Goal: Information Seeking & Learning: Compare options

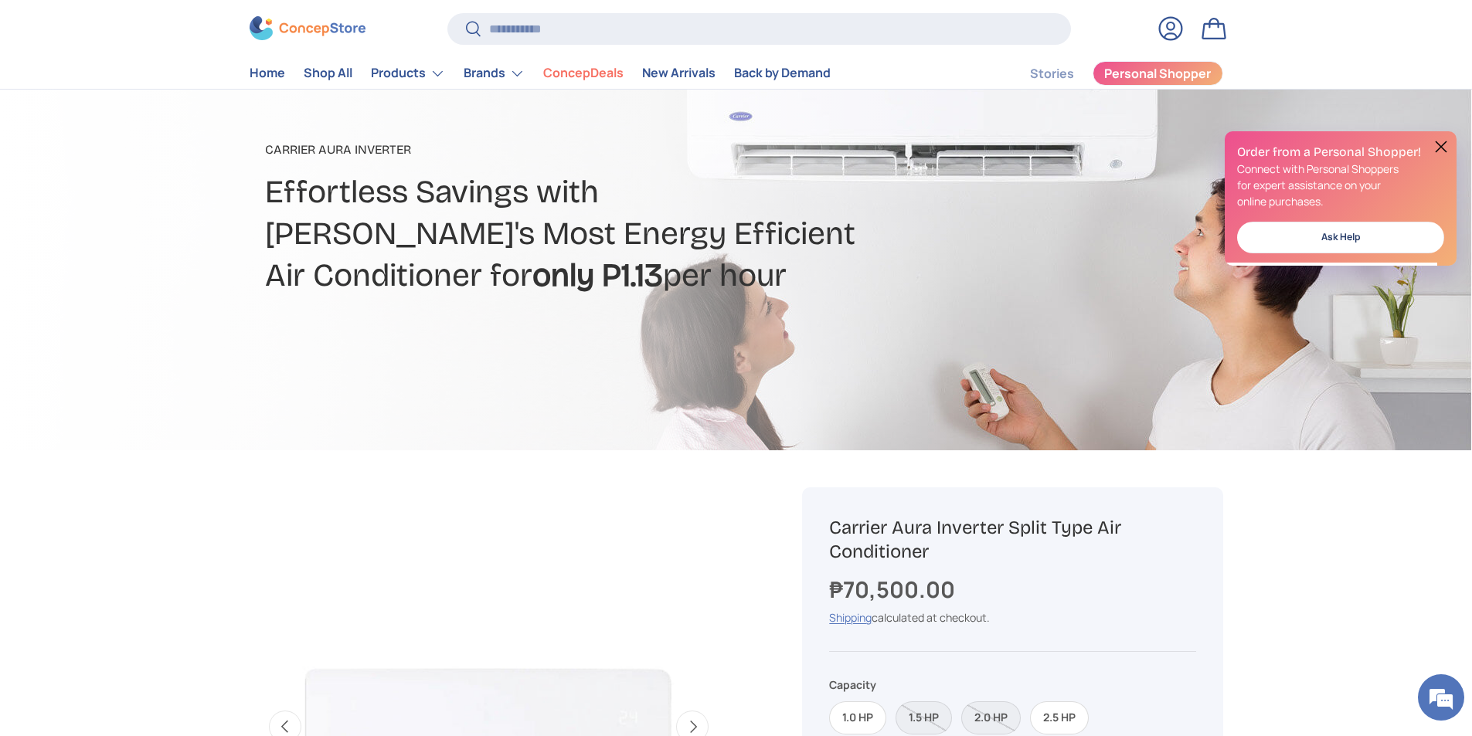
scroll to position [464, 0]
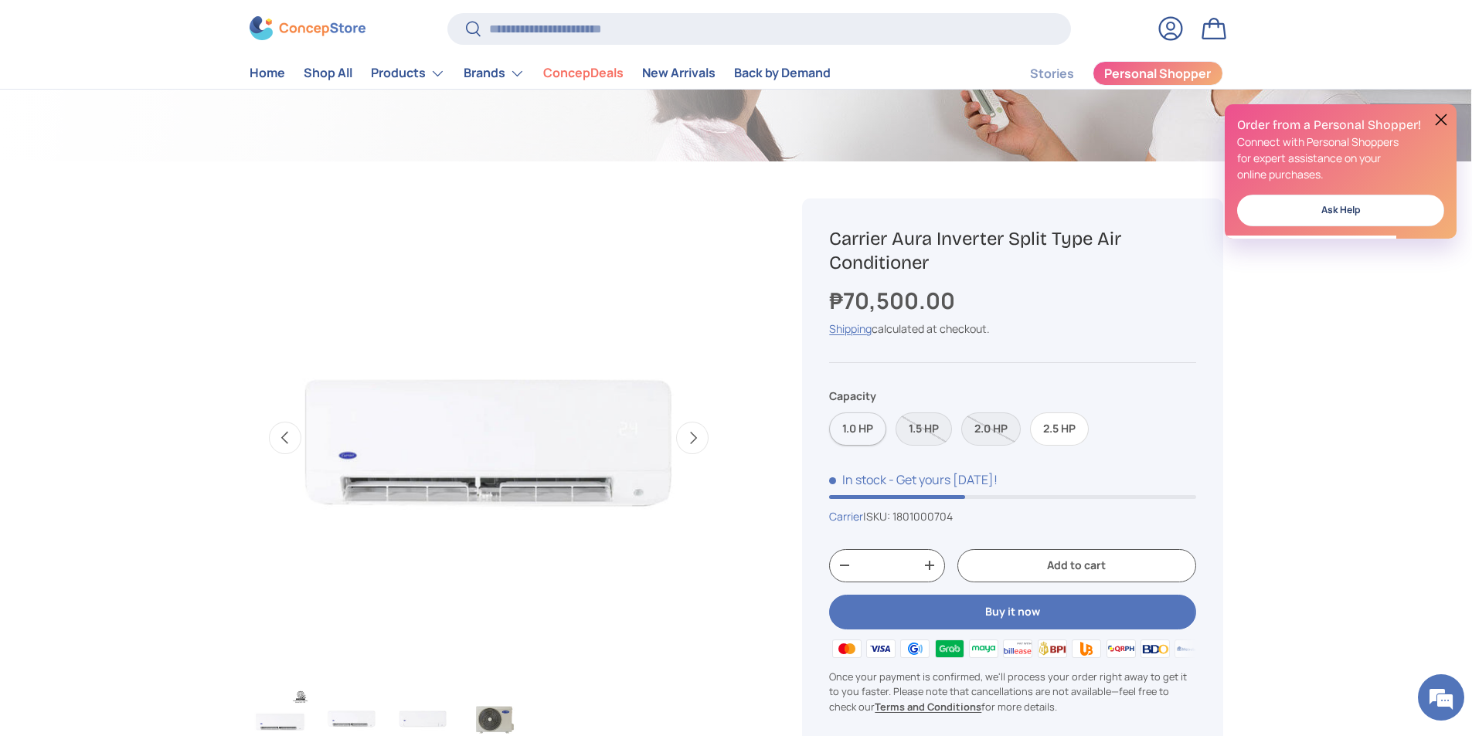
click at [857, 418] on label "1.0 HP" at bounding box center [857, 429] width 57 height 33
click at [1069, 434] on label "2.5 HP" at bounding box center [1059, 429] width 59 height 33
click at [991, 432] on label "2.0 HP" at bounding box center [991, 429] width 60 height 33
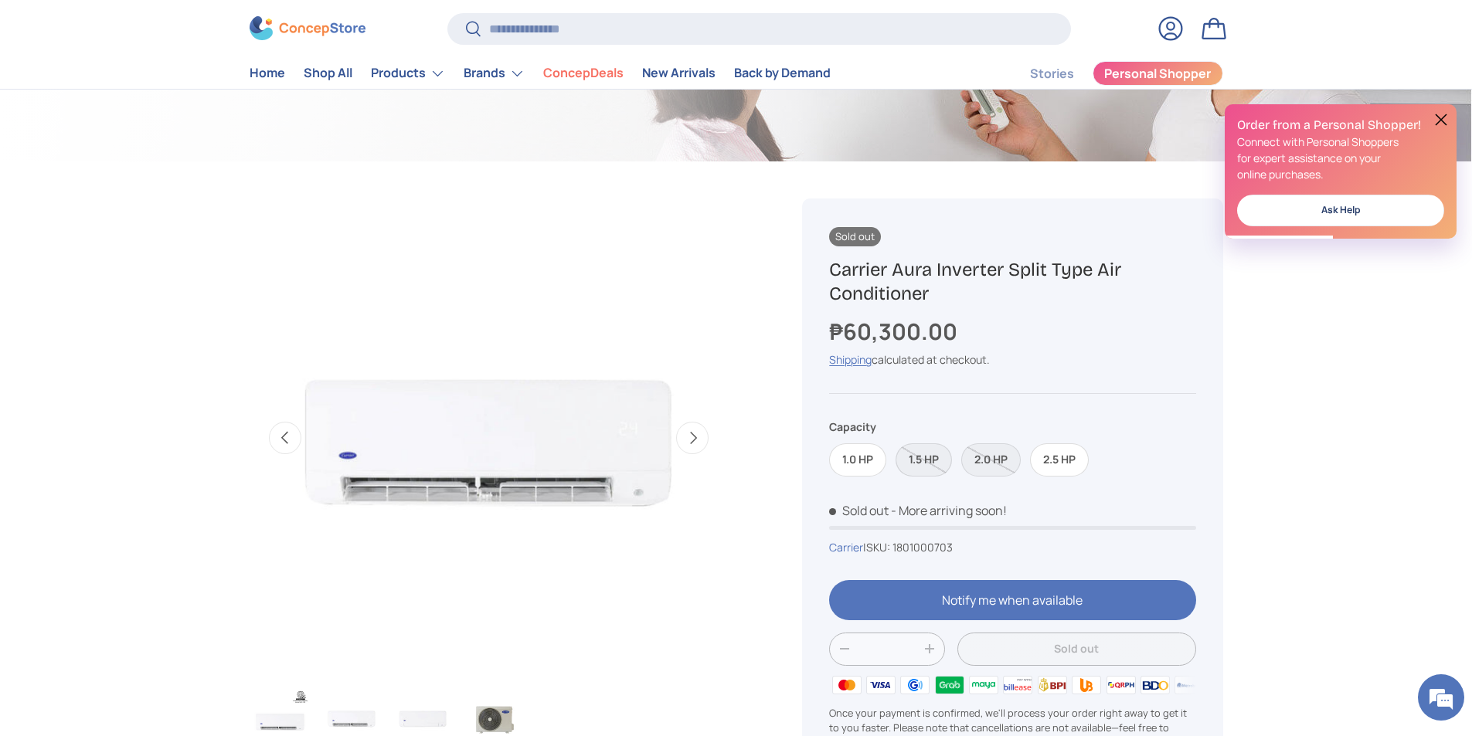
click at [925, 456] on label "1.5 HP" at bounding box center [924, 460] width 56 height 33
click at [871, 458] on label "1.0 HP" at bounding box center [857, 460] width 57 height 33
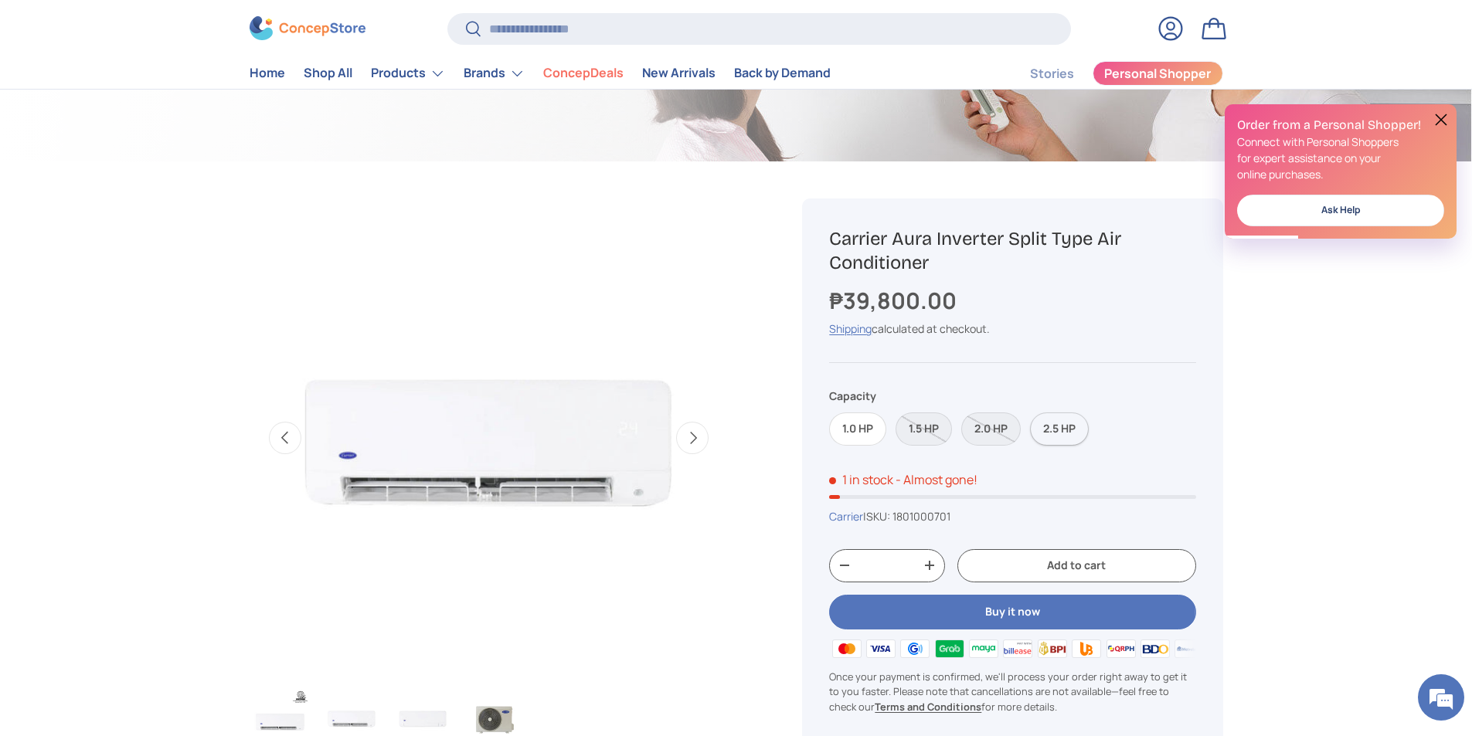
click at [1069, 428] on label "2.5 HP" at bounding box center [1059, 429] width 59 height 33
